Goal: Task Accomplishment & Management: Manage account settings

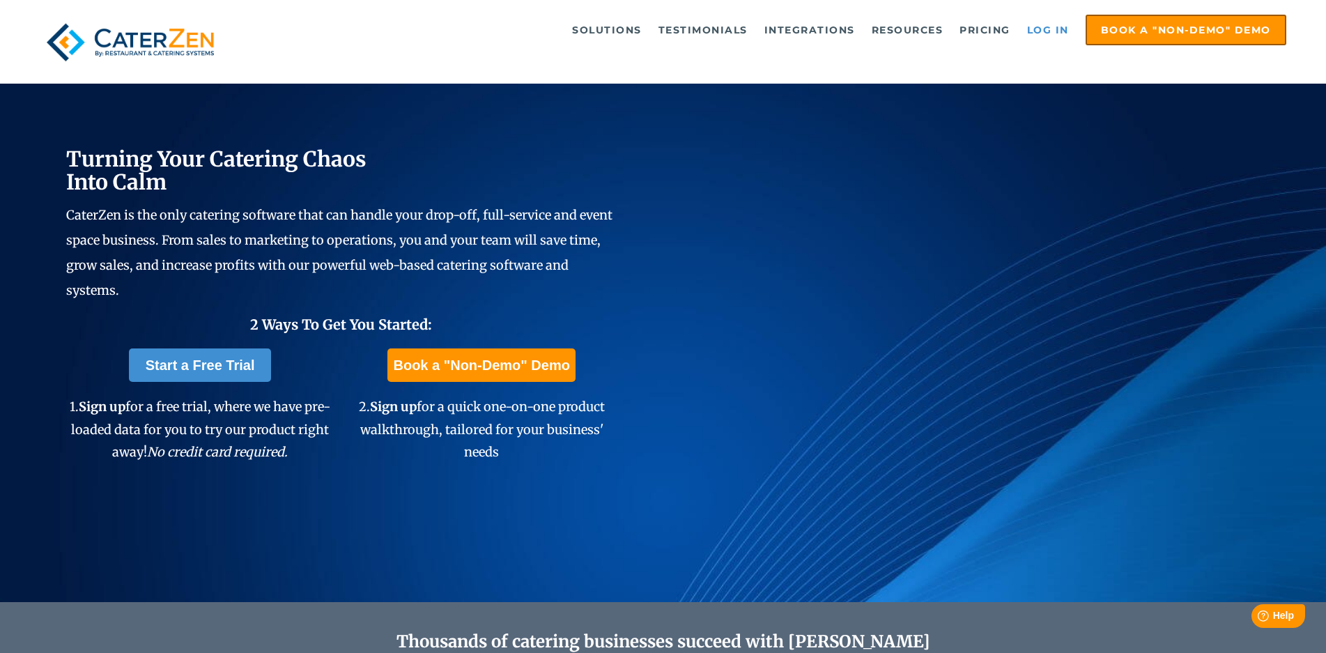
click at [1059, 24] on link "Log in" at bounding box center [1048, 30] width 56 height 28
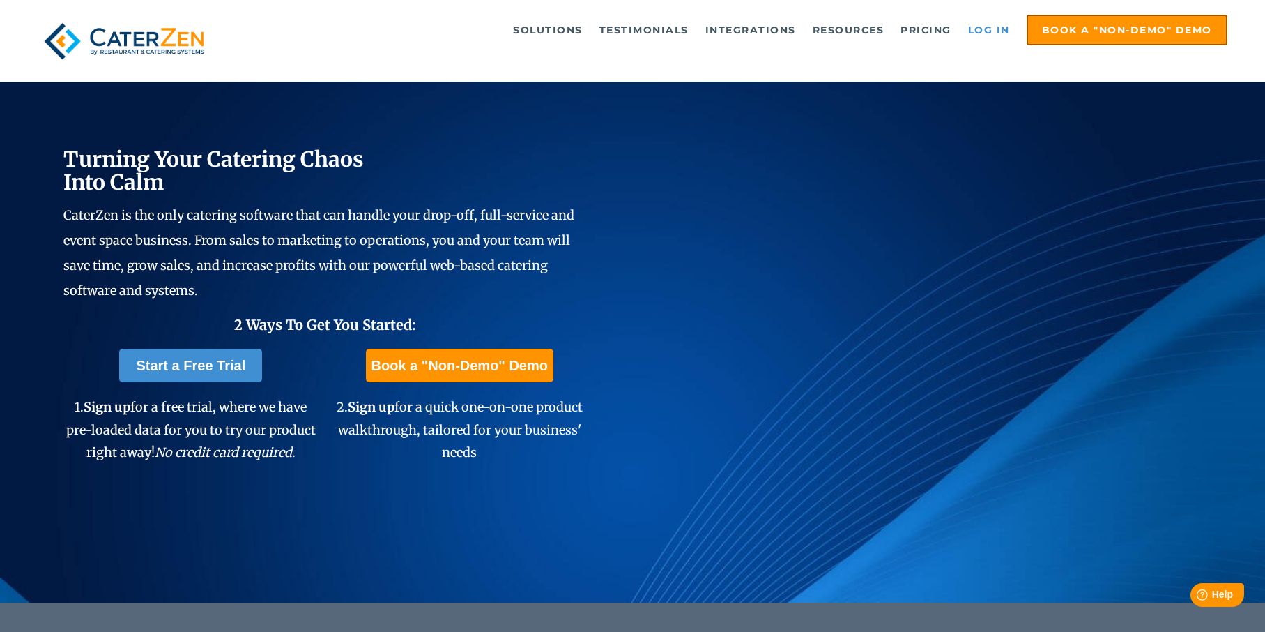
click at [986, 28] on link "Log in" at bounding box center [989, 30] width 56 height 28
click at [990, 24] on link "Log in" at bounding box center [989, 30] width 56 height 28
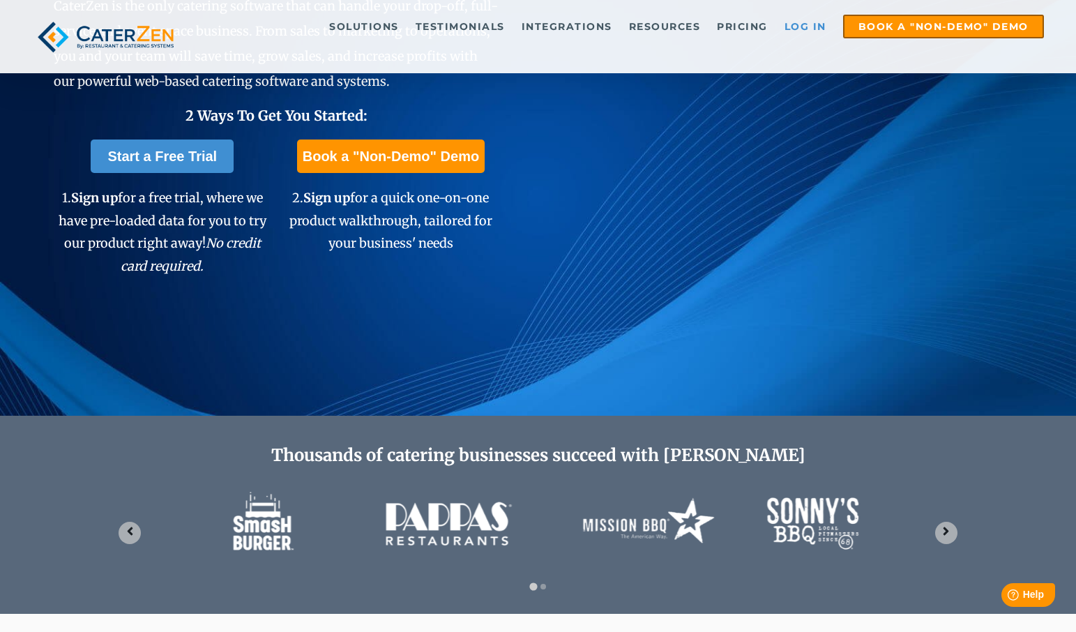
click at [816, 26] on link "Log in" at bounding box center [805, 26] width 56 height 21
